Goal: Complete application form: Complete application form

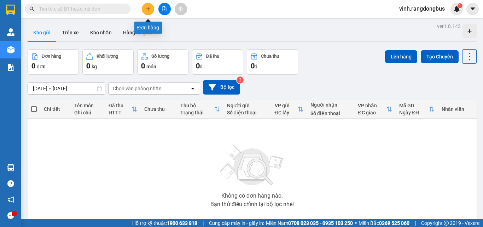
click at [146, 11] on icon "plus" at bounding box center [148, 8] width 5 height 5
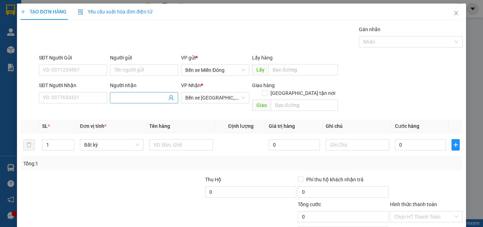
click at [131, 96] on input "Người nhận" at bounding box center [140, 98] width 53 height 8
click at [96, 100] on input "SĐT Người Nhận" at bounding box center [73, 97] width 68 height 11
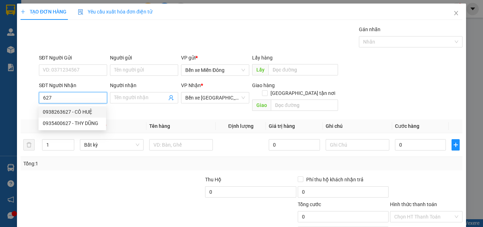
click at [86, 111] on div "0938263627 - CÔ HUỆ" at bounding box center [72, 112] width 59 height 8
type input "0938263627"
type input "CÔ HUỆ"
type input "50.000"
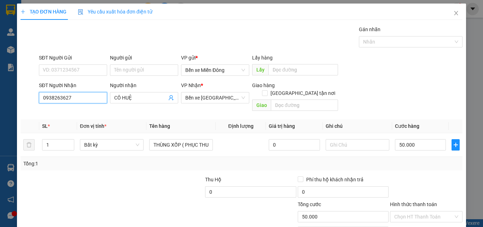
type input "0938263627"
click at [104, 175] on div at bounding box center [66, 187] width 92 height 25
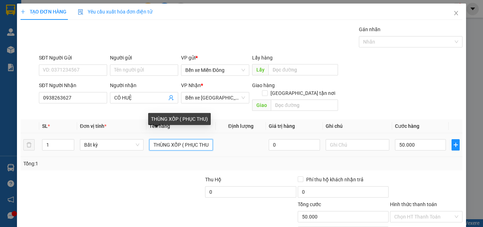
click at [185, 139] on input "THÙNG XỐP ( PHỤC THU)" at bounding box center [181, 144] width 64 height 11
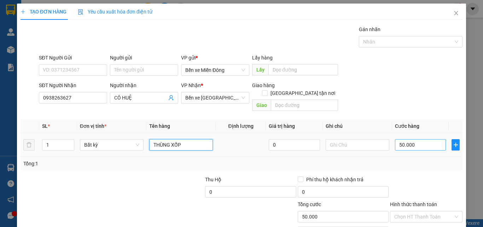
type input "THÙNG XỐP"
click at [423, 139] on input "50.000" at bounding box center [420, 144] width 51 height 11
type input "8"
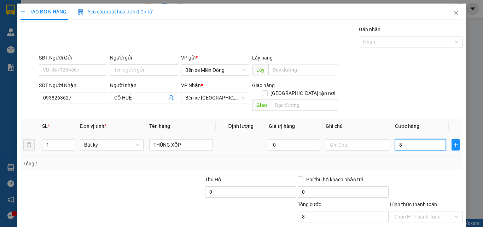
type input "80"
type input "80.000"
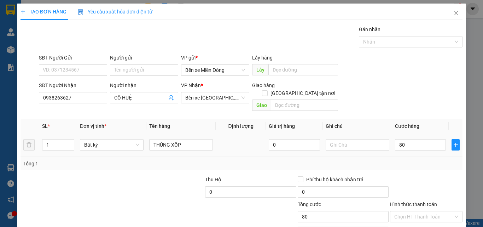
type input "80.000"
click at [433, 175] on div at bounding box center [426, 187] width 74 height 25
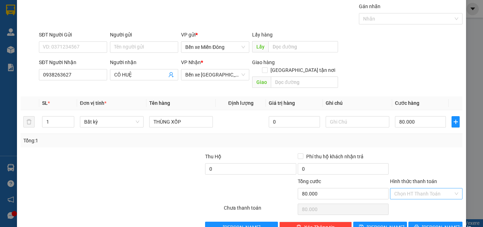
scroll to position [35, 0]
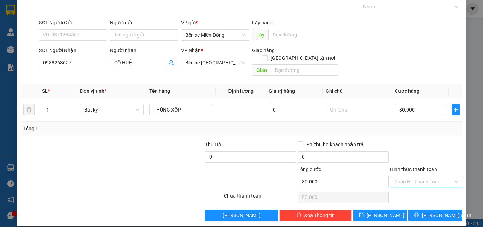
click at [430, 176] on input "Hình thức thanh toán" at bounding box center [423, 181] width 59 height 11
click at [424, 189] on div "Tại văn phòng" at bounding box center [421, 188] width 63 height 8
type input "0"
click at [389, 209] on button "[PERSON_NAME]" at bounding box center [380, 214] width 54 height 11
type input "0"
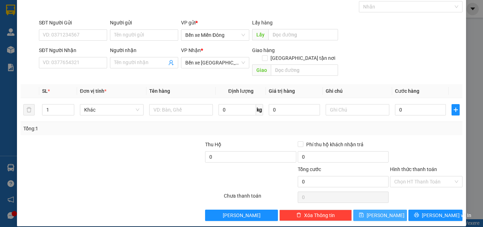
scroll to position [0, 0]
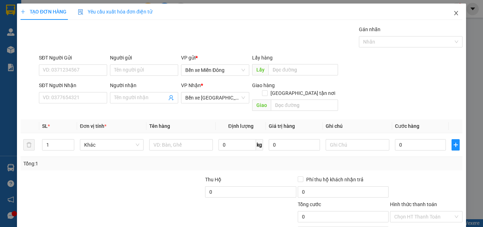
click at [454, 12] on icon "close" at bounding box center [456, 13] width 4 height 4
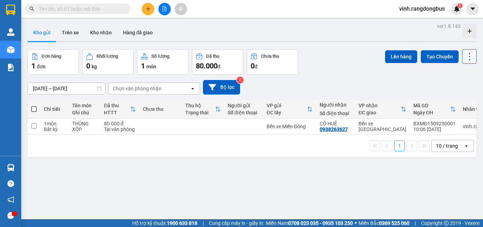
click at [468, 60] on icon at bounding box center [469, 57] width 10 height 10
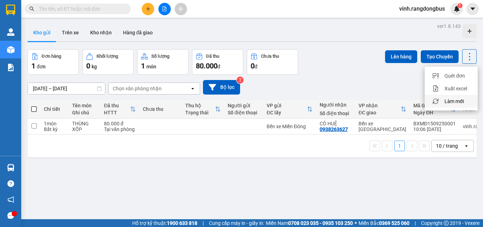
click at [453, 103] on span "Làm mới" at bounding box center [453, 101] width 19 height 7
